Goal: Communication & Community: Participate in discussion

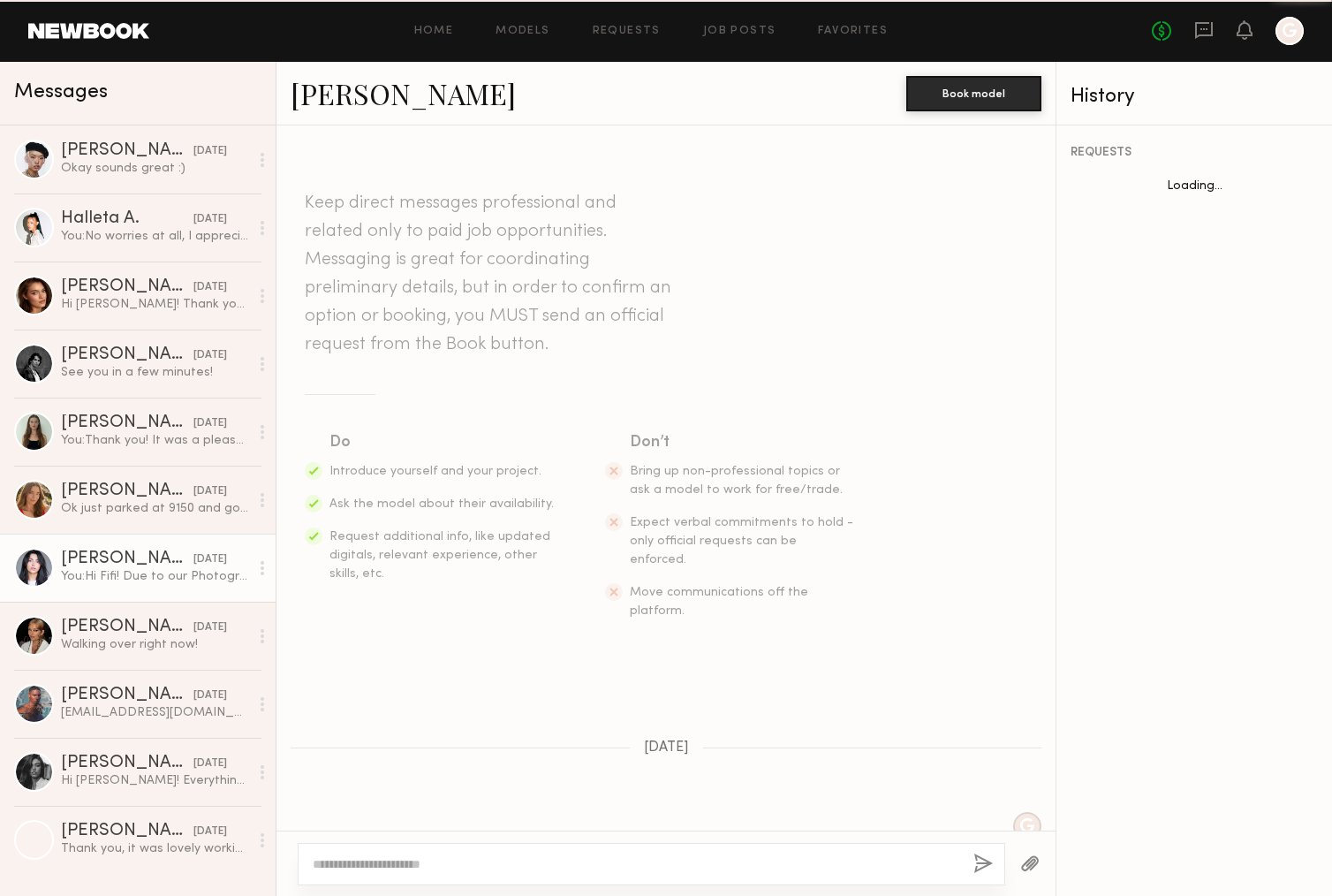
scroll to position [1024, 0]
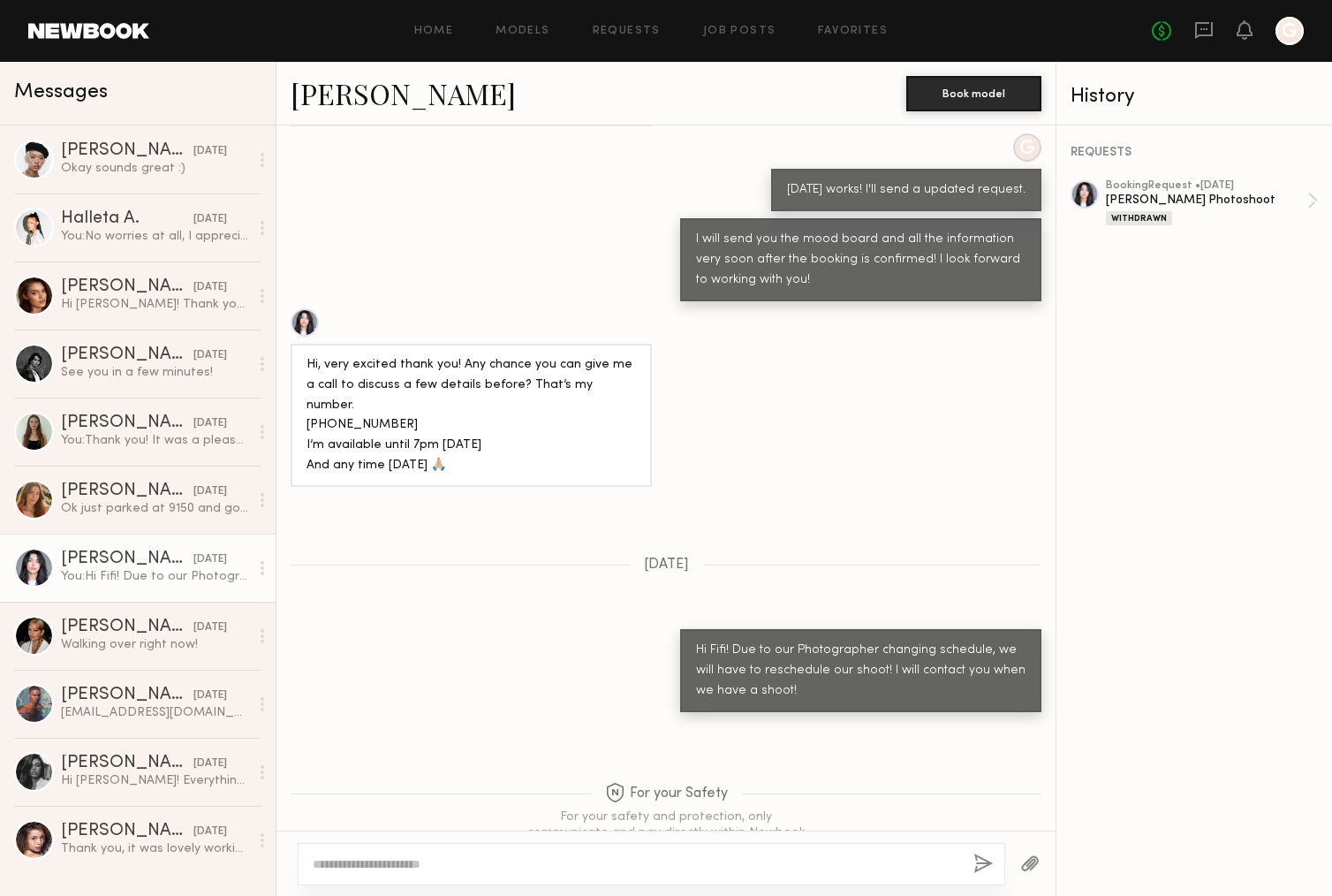
click at [1033, 864] on button "button" at bounding box center [1030, 864] width 19 height 22
click at [106, 168] on div "Okay sounds great :)" at bounding box center [155, 168] width 188 height 17
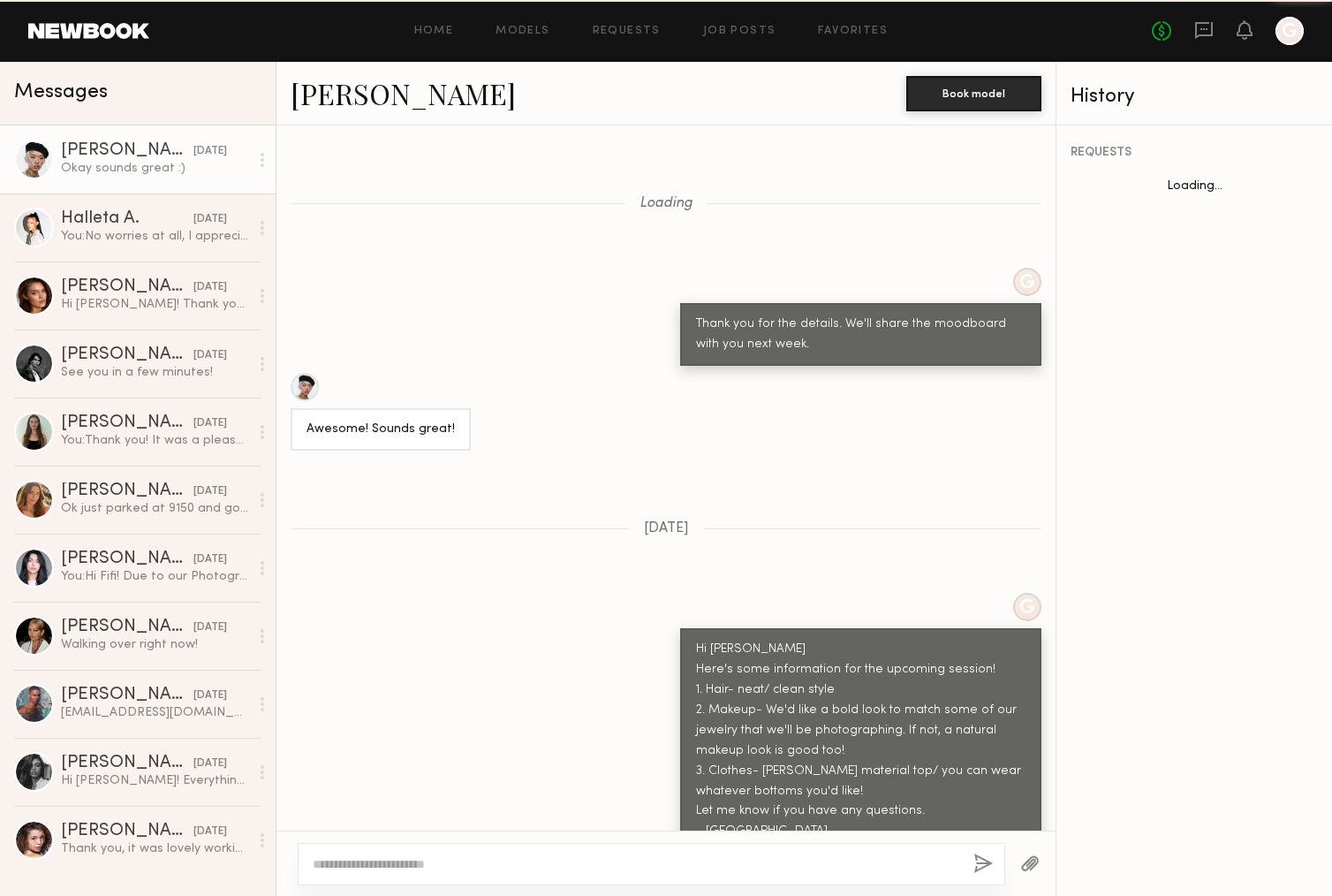
scroll to position [2026, 0]
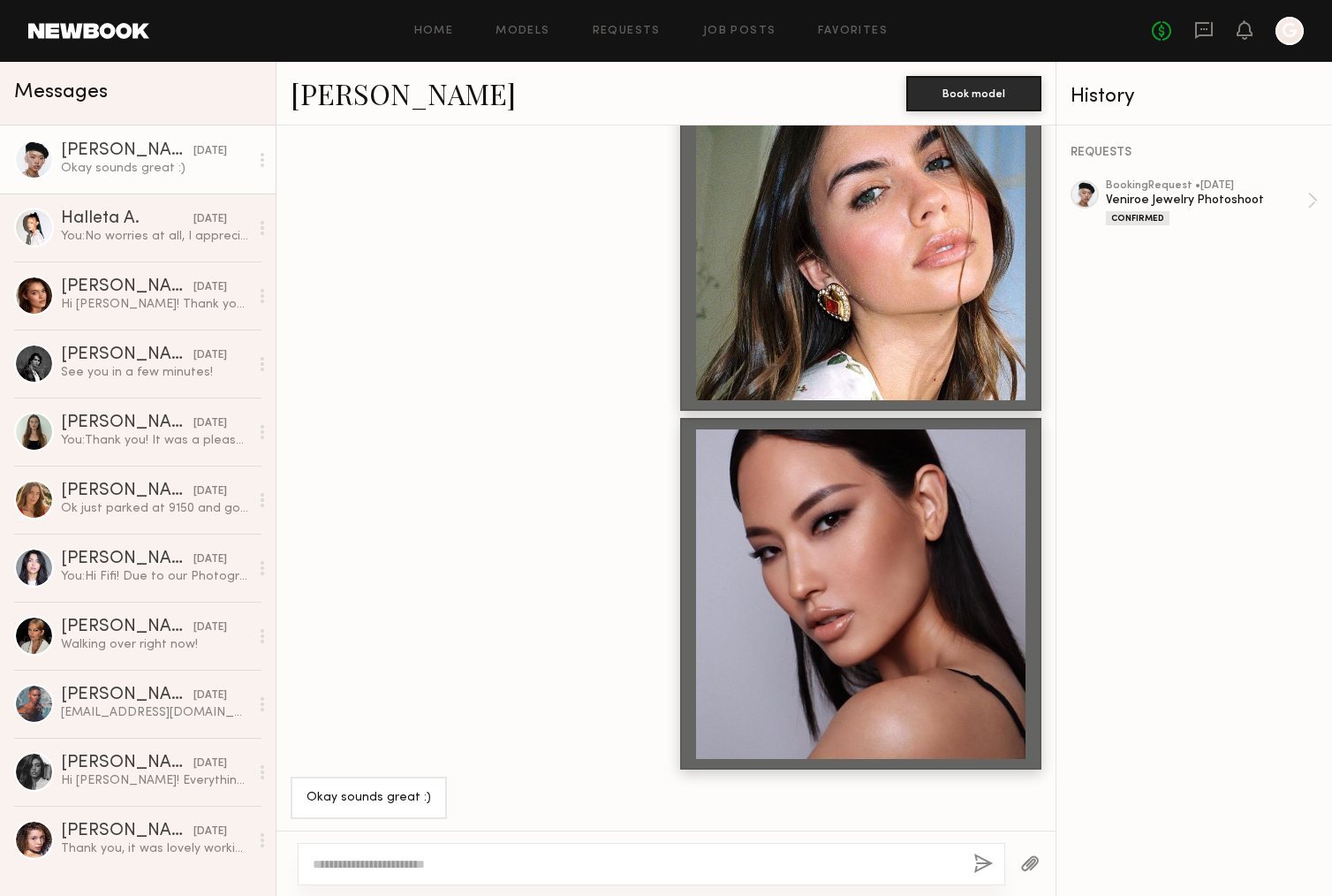
click at [1027, 859] on button "button" at bounding box center [1030, 864] width 19 height 22
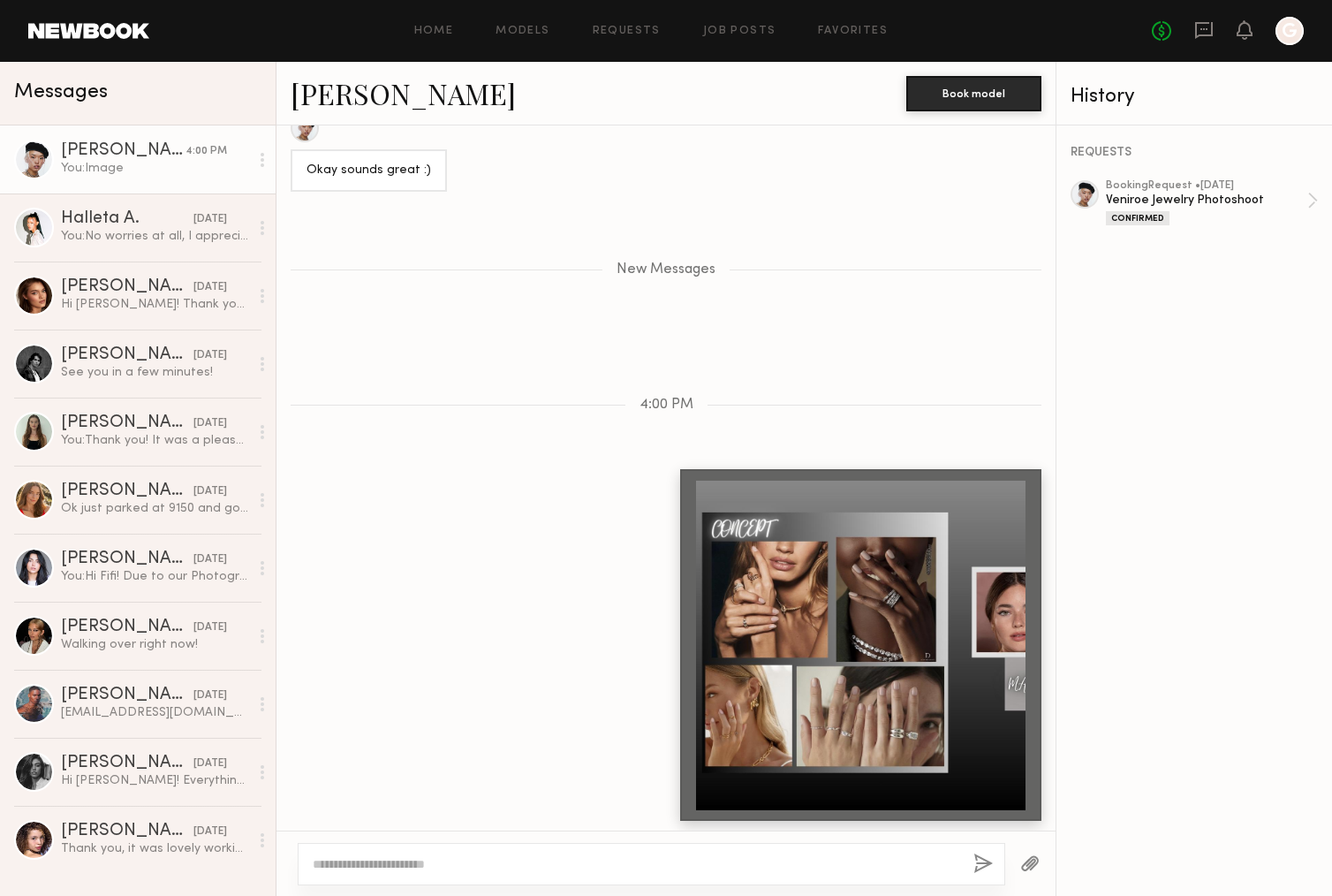
click at [836, 696] on div at bounding box center [860, 645] width 329 height 329
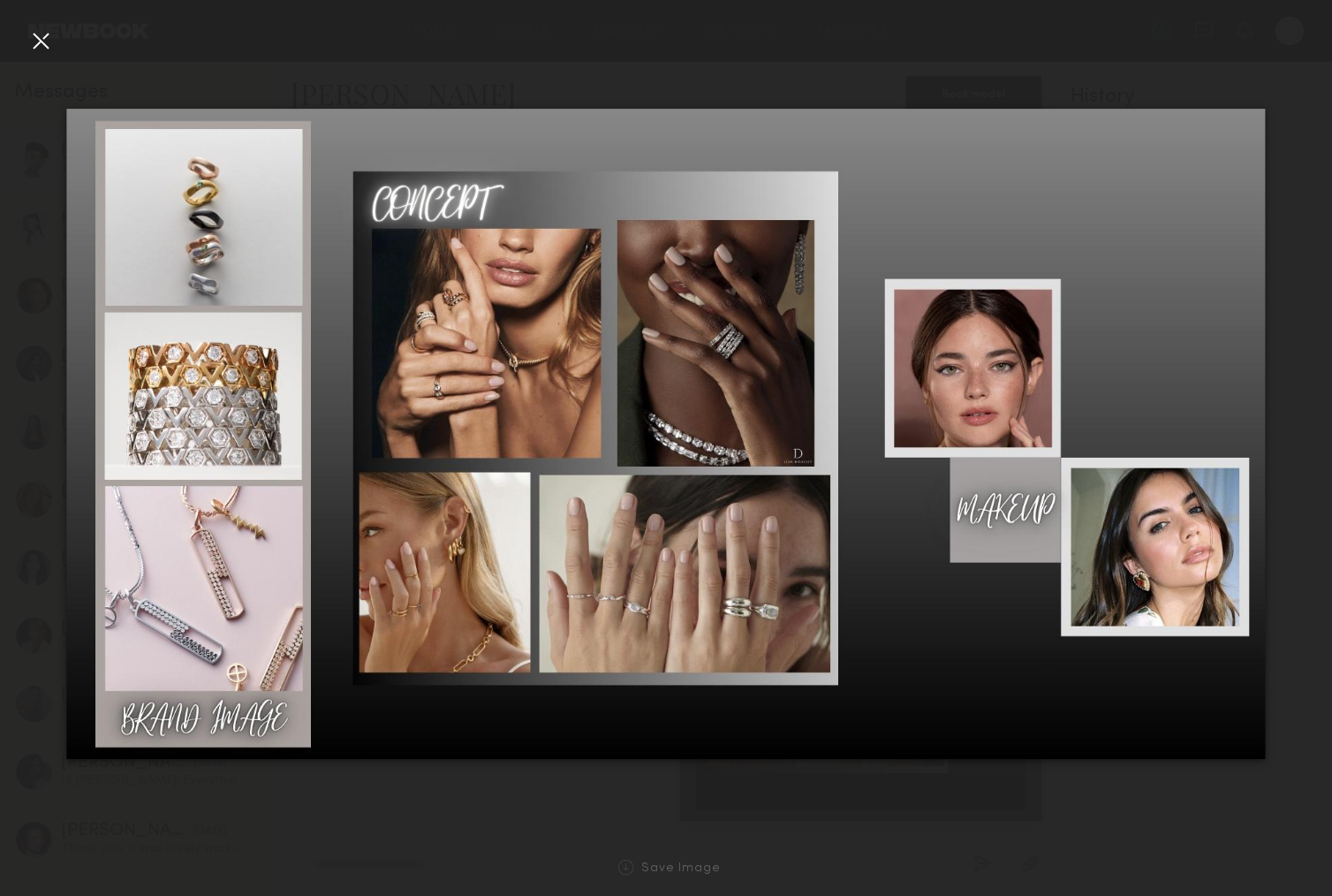
drag, startPoint x: 41, startPoint y: 38, endPoint x: 265, endPoint y: 297, distance: 342.4
click at [41, 38] on div at bounding box center [41, 41] width 28 height 28
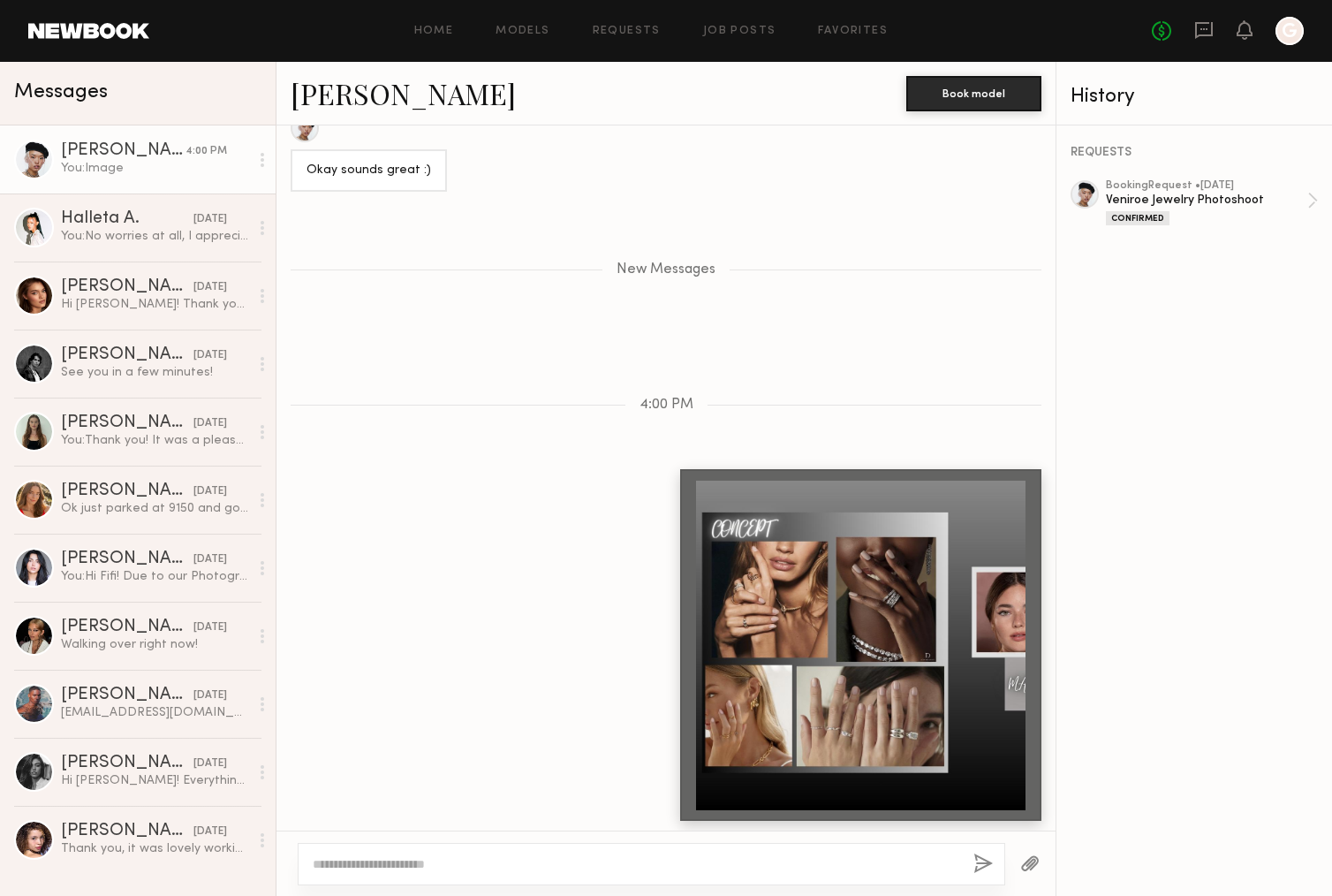
click at [496, 861] on textarea at bounding box center [635, 864] width 647 height 18
type textarea "*"
type textarea "**********"
click at [984, 863] on button "button" at bounding box center [983, 864] width 19 height 22
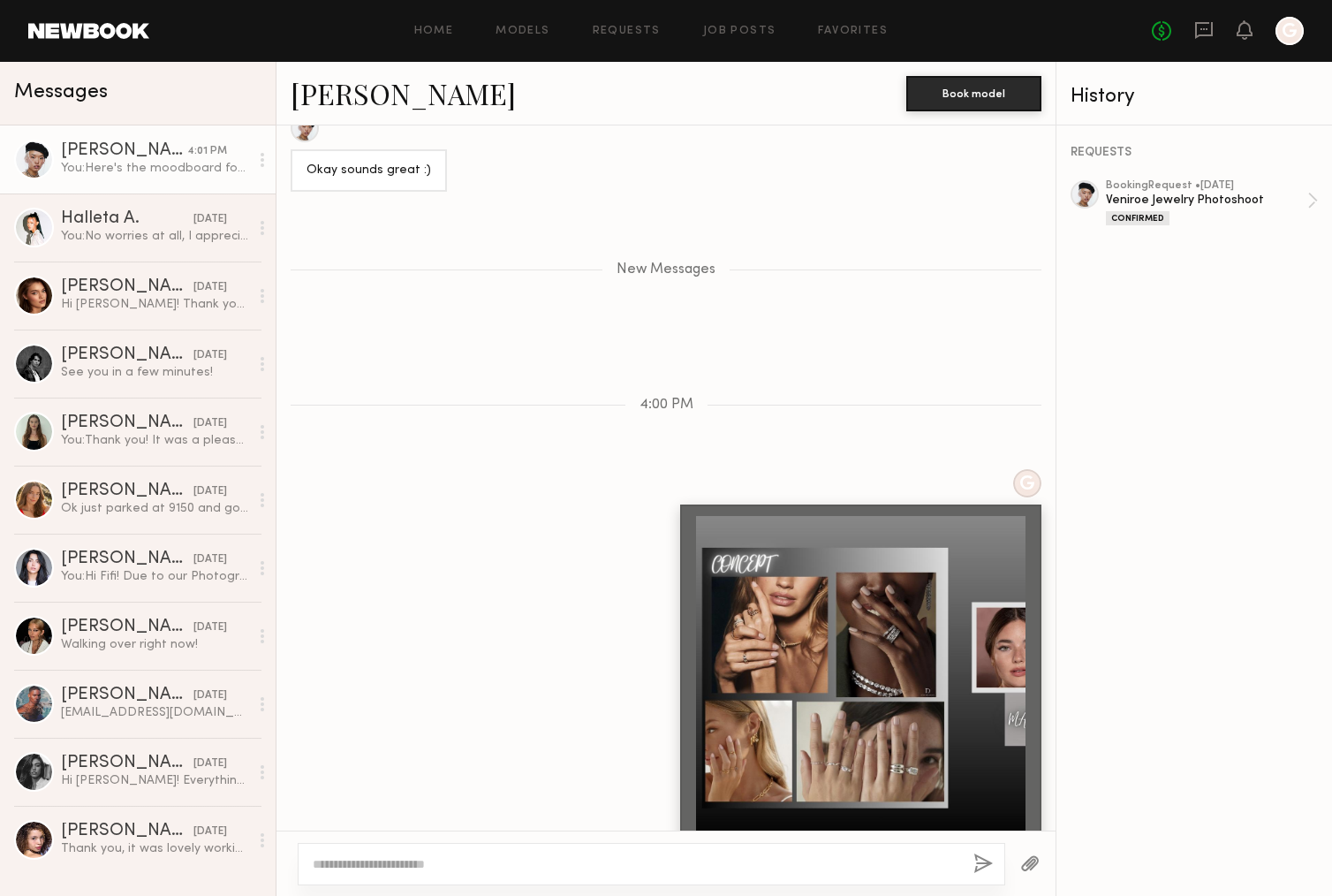
scroll to position [2794, 0]
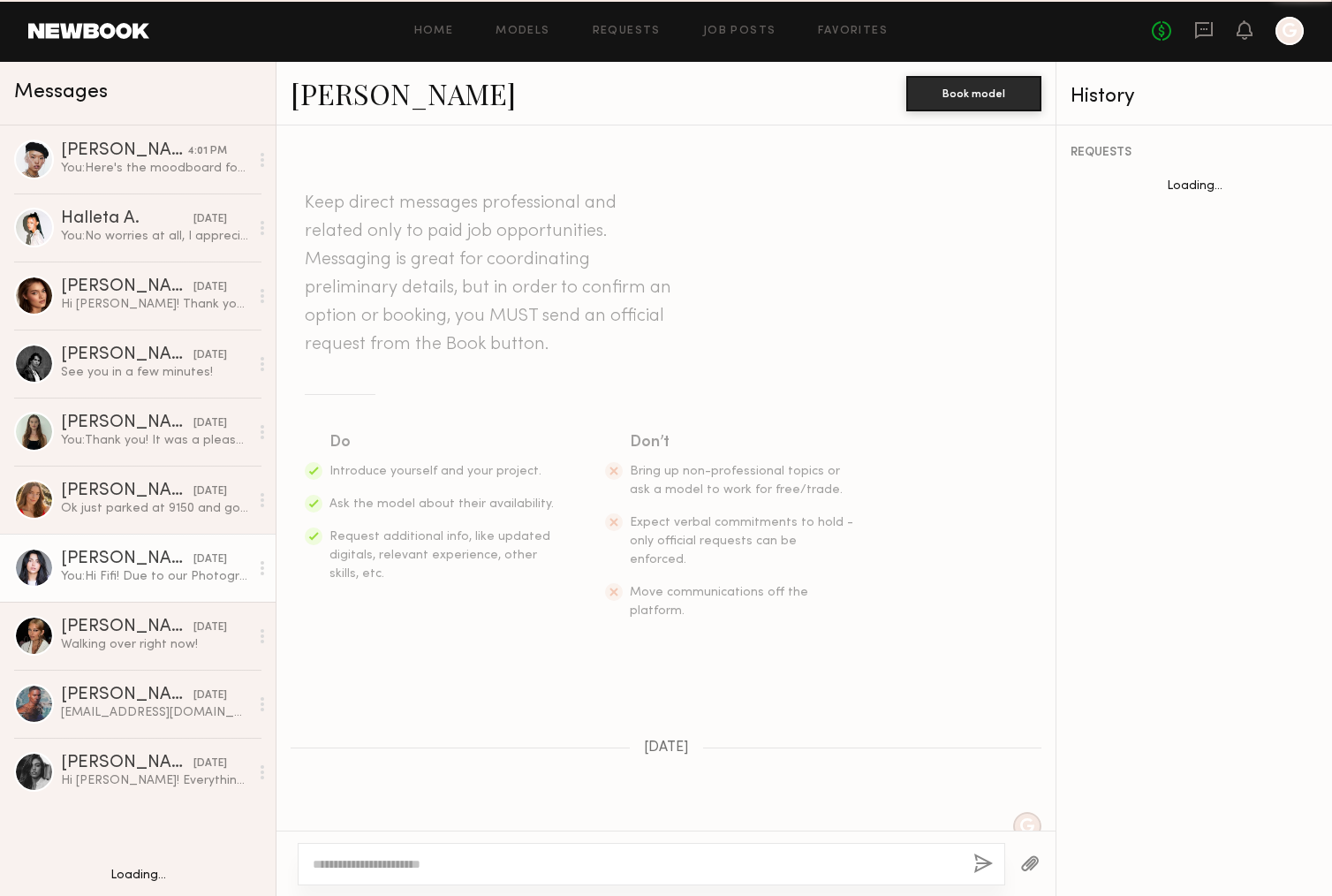
scroll to position [1024, 0]
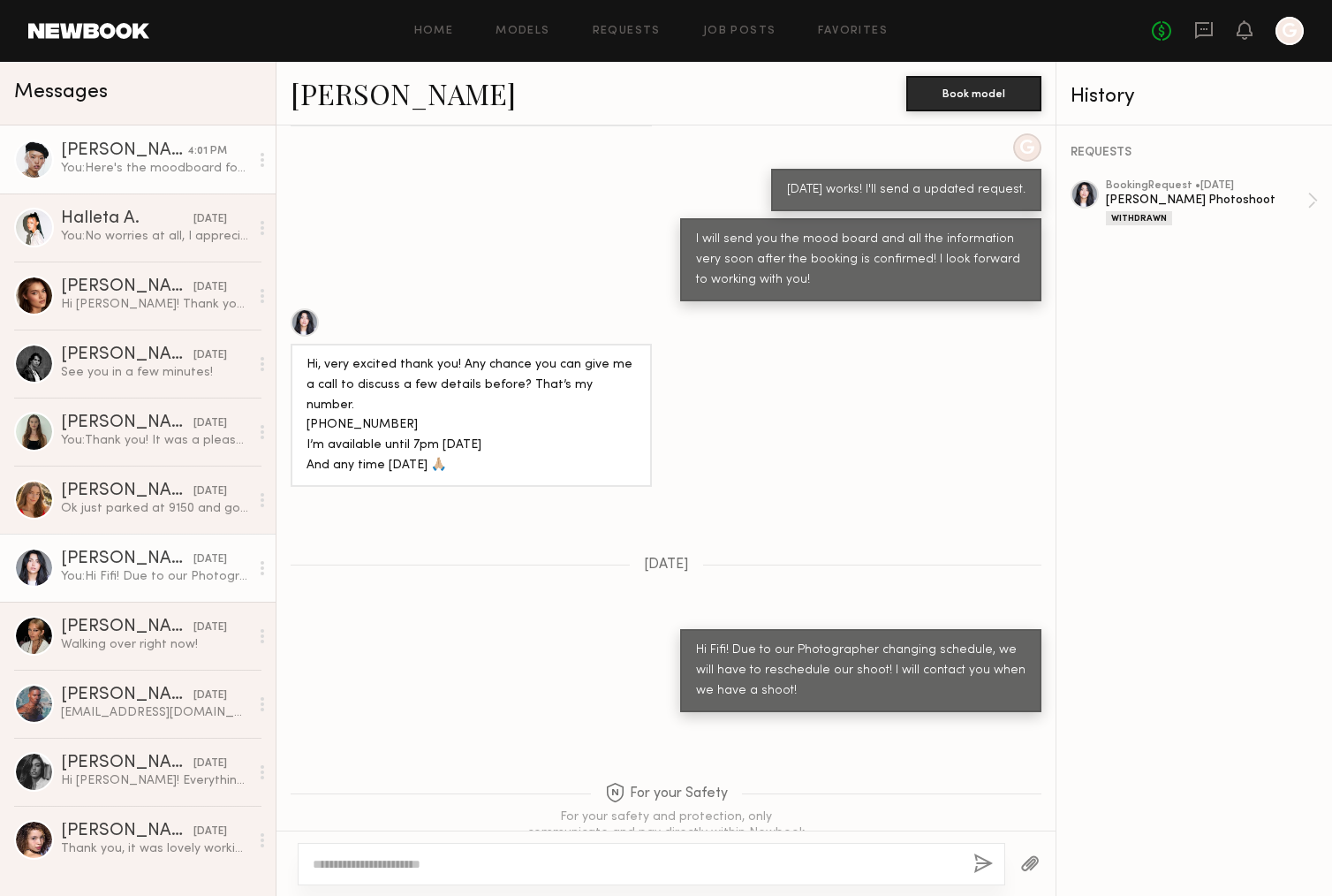
click at [182, 163] on div "You: Here's the moodboard for [DATE]! Looking forward to working with you." at bounding box center [155, 168] width 188 height 17
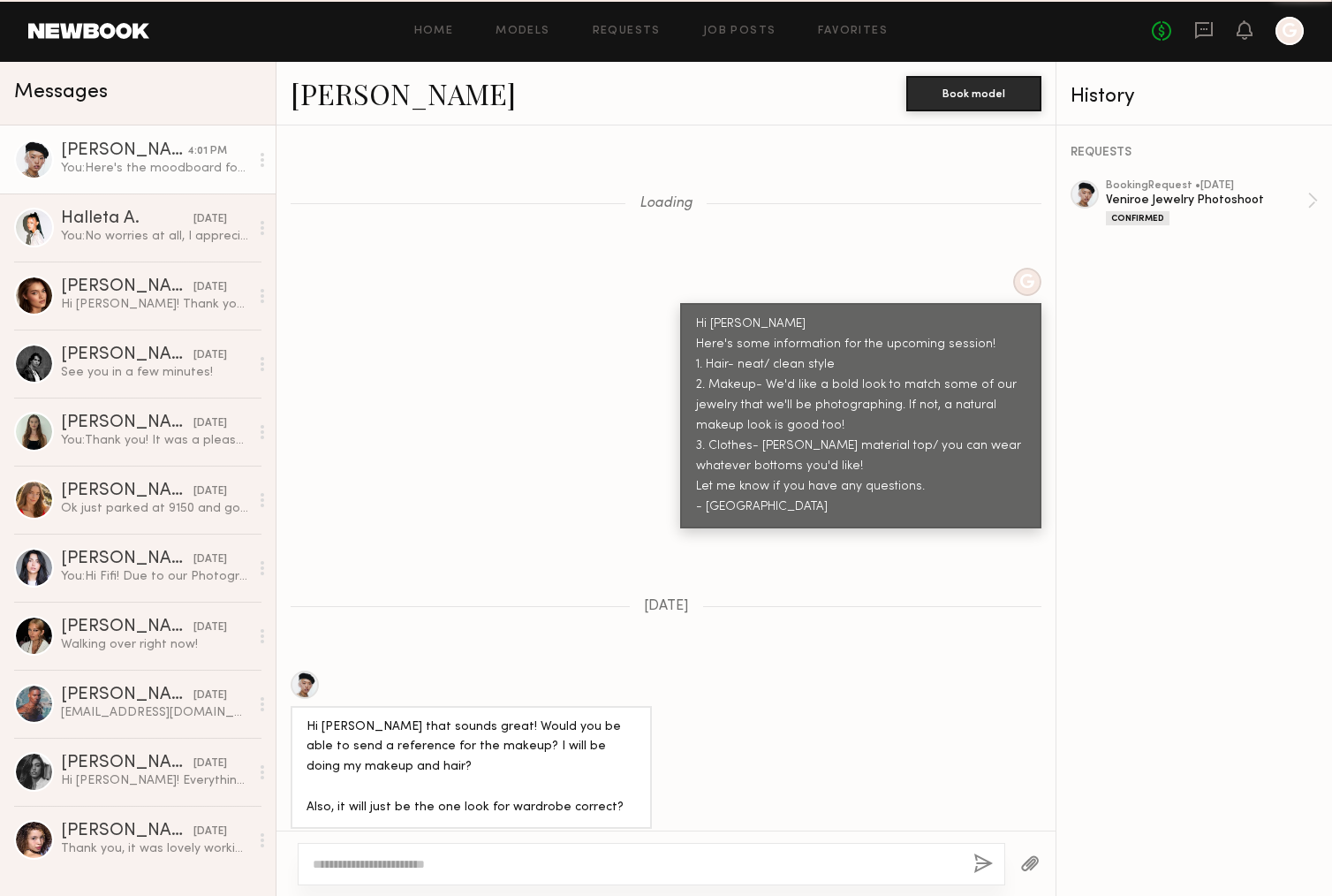
scroll to position [2335, 0]
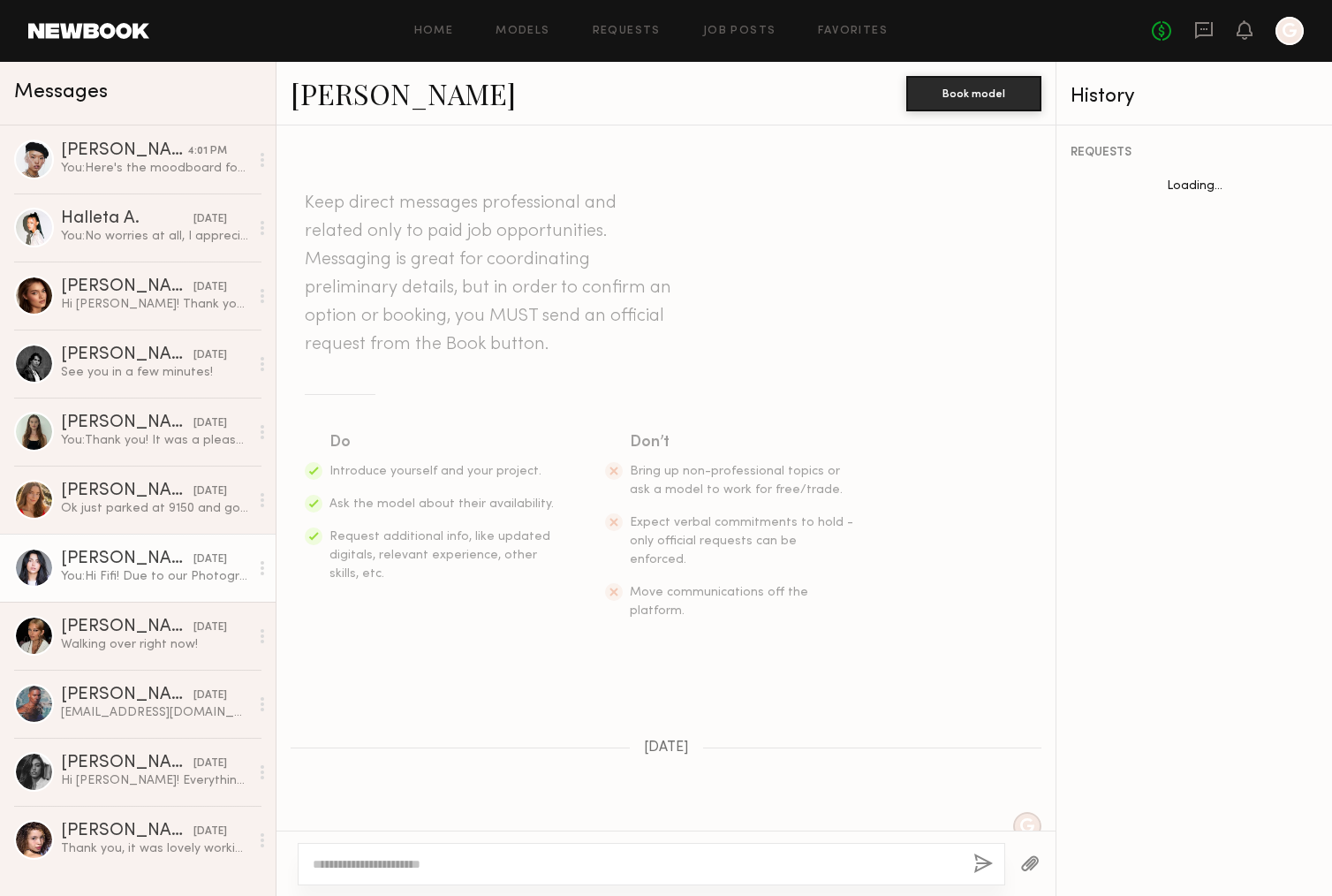
scroll to position [1024, 0]
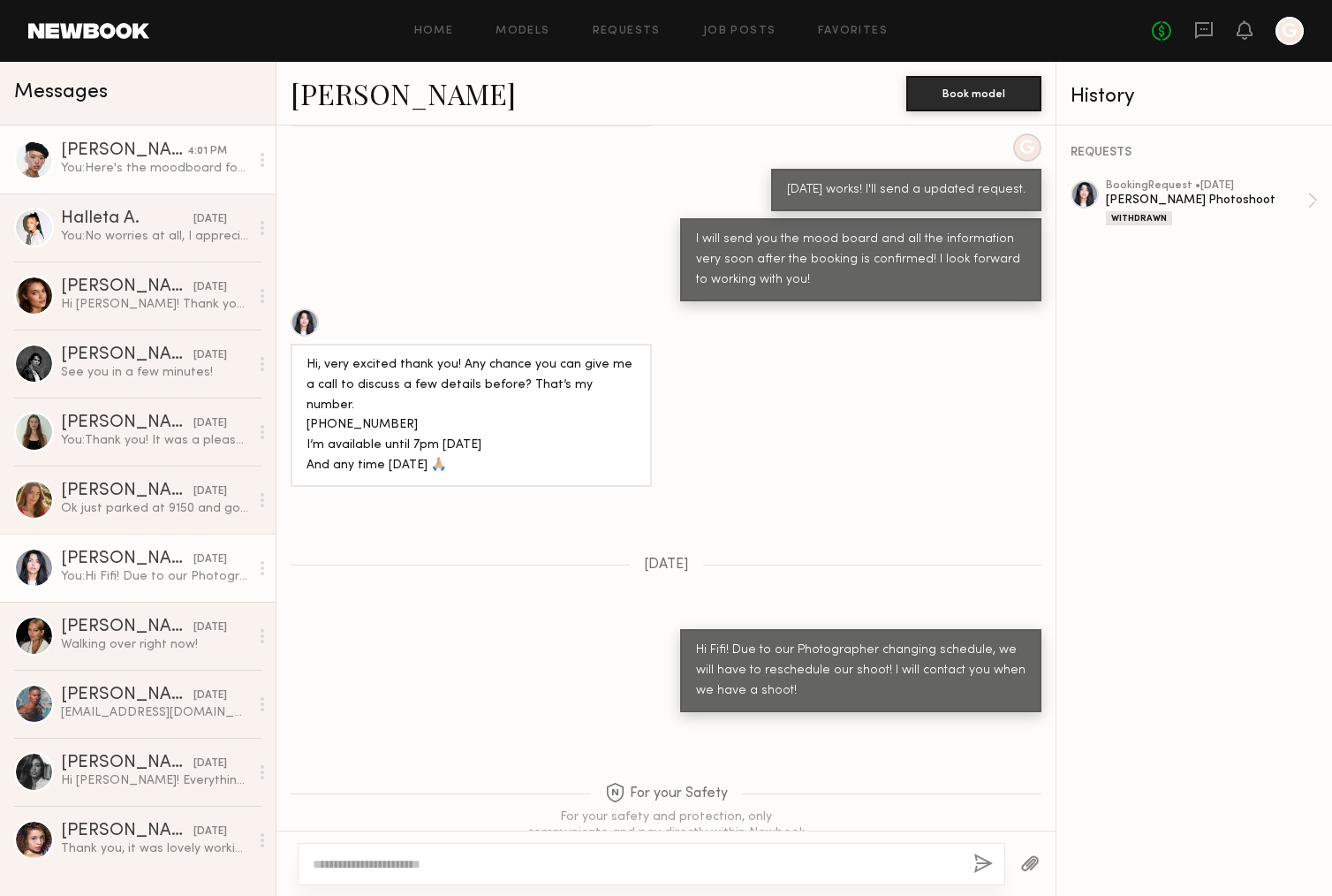
click at [189, 183] on link "Angel L. 4:01 PM You: Here's the moodboard for this friday! Looking forward to …" at bounding box center [137, 159] width 275 height 68
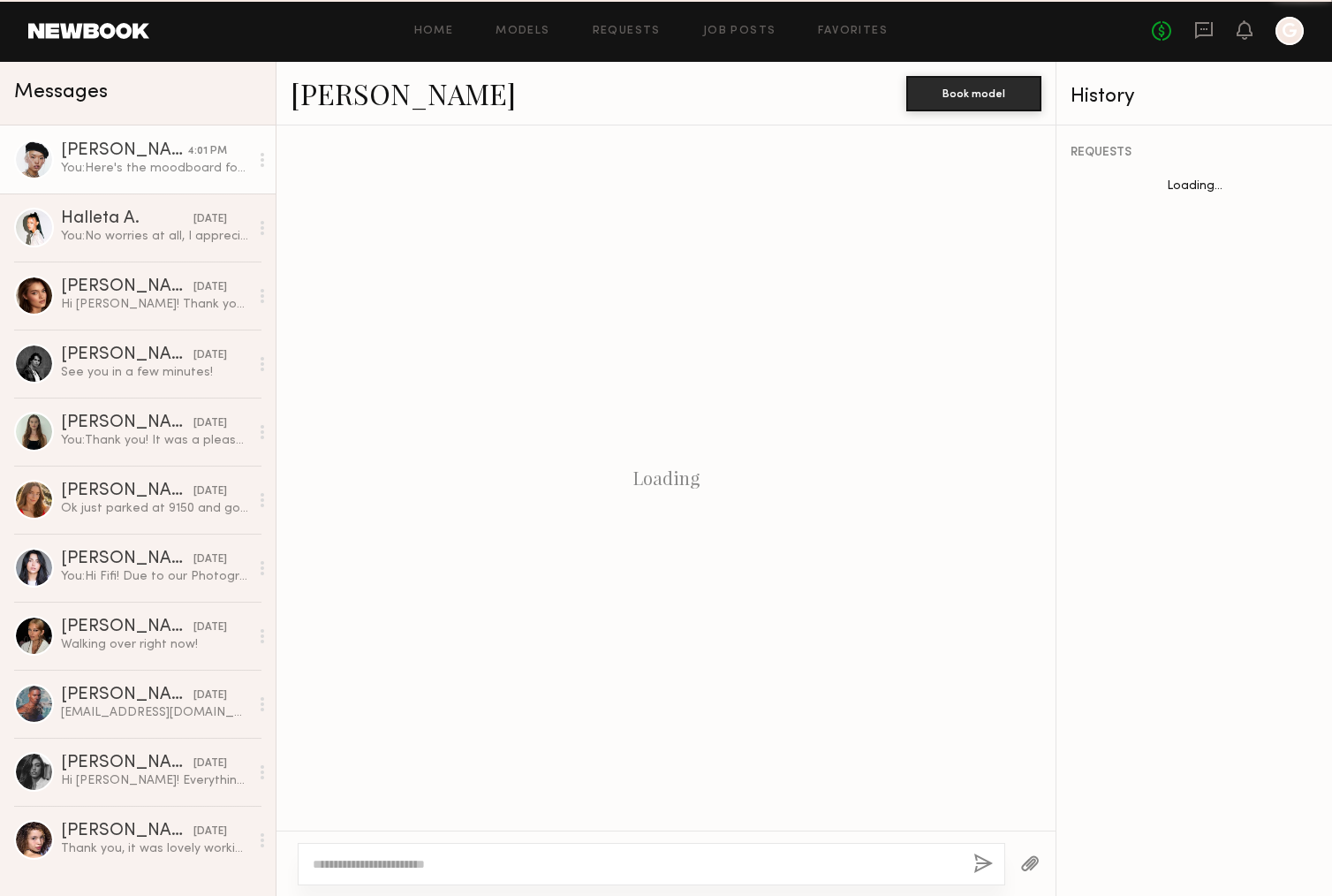
scroll to position [2335, 0]
